Goal: Navigation & Orientation: Find specific page/section

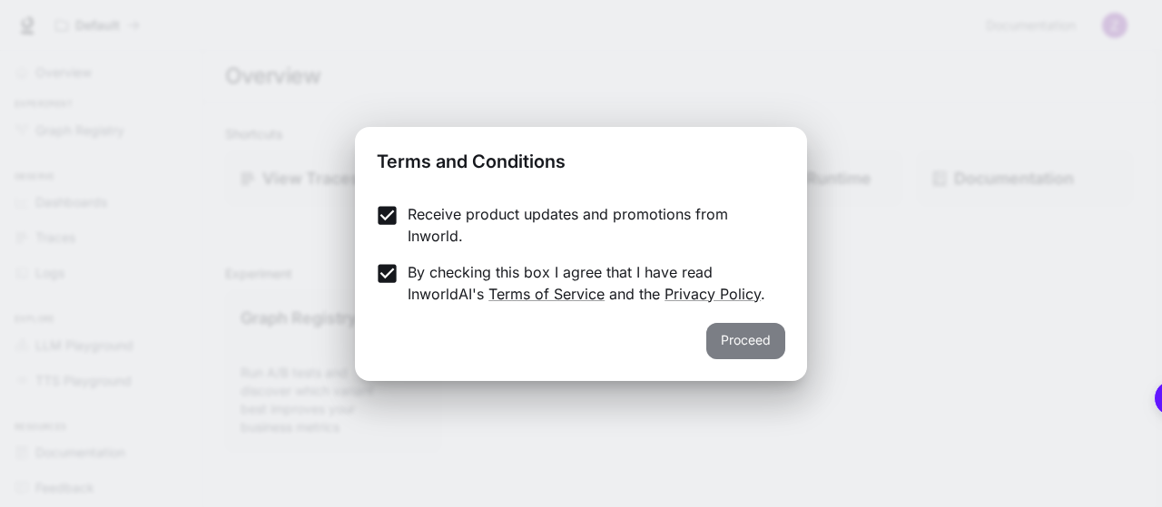
click at [731, 336] on button "Proceed" at bounding box center [745, 341] width 79 height 36
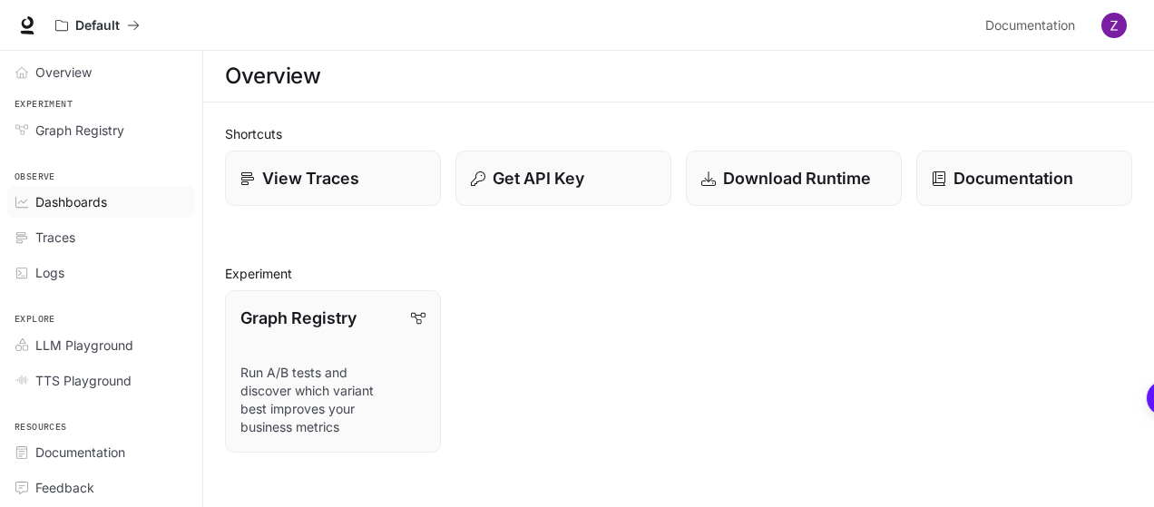
click at [100, 195] on span "Dashboards" at bounding box center [71, 201] width 72 height 19
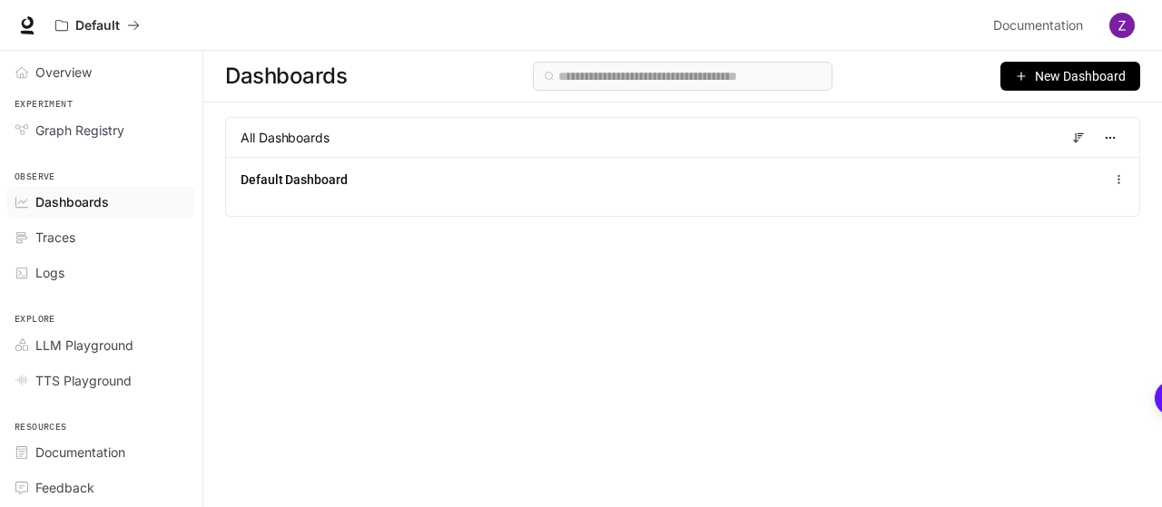
click at [1021, 74] on icon "button" at bounding box center [1021, 76] width 0 height 7
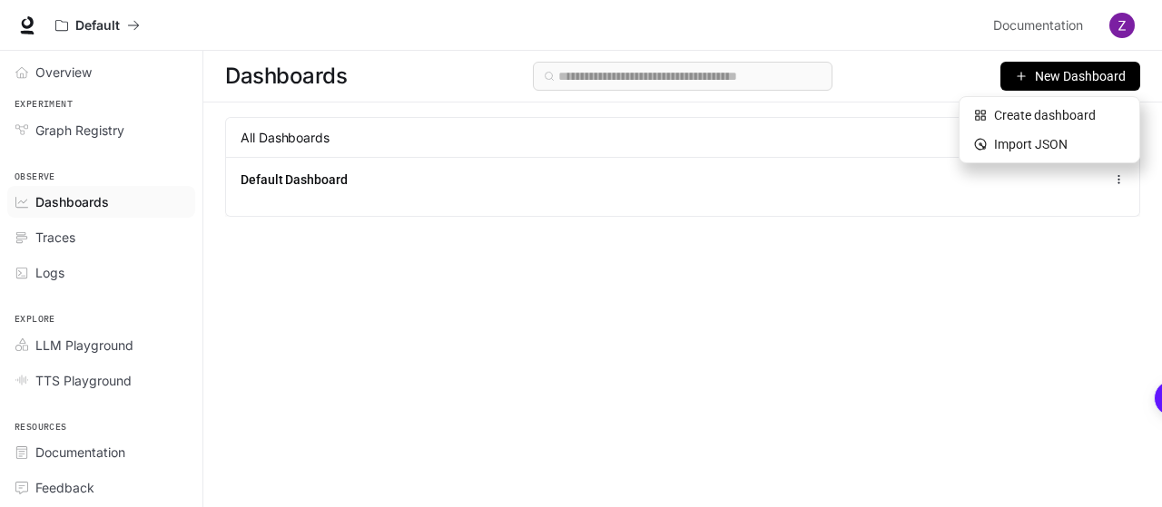
click at [550, 330] on div "Dashboards New Dashboard All Dashboards Default Dashboard" at bounding box center [682, 246] width 958 height 391
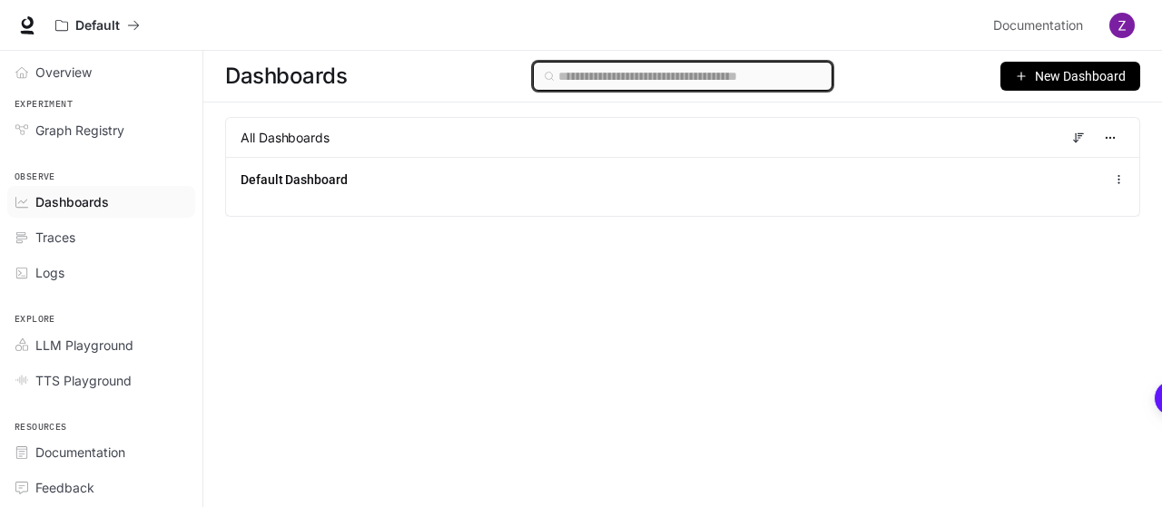
click at [633, 80] on input "text" at bounding box center [690, 76] width 264 height 20
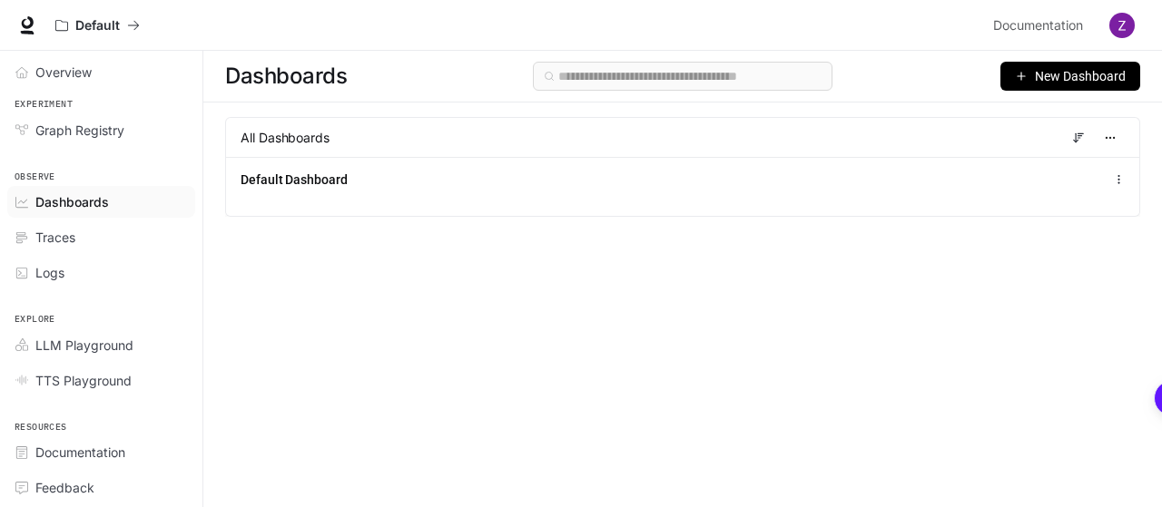
click at [274, 306] on div "Dashboards New Dashboard All Dashboards Default Dashboard" at bounding box center [682, 246] width 958 height 391
click at [109, 448] on span "Documentation" at bounding box center [80, 452] width 90 height 19
